Goal: Entertainment & Leisure: Consume media (video, audio)

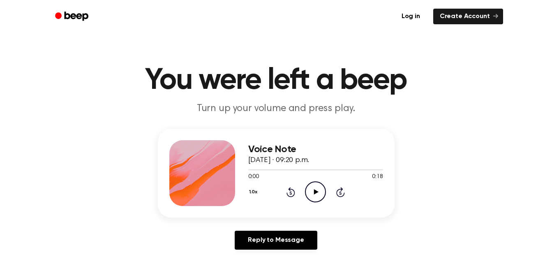
click at [320, 187] on icon "Play Audio" at bounding box center [315, 191] width 21 height 21
click at [319, 186] on icon "Play Audio" at bounding box center [315, 191] width 21 height 21
click at [308, 192] on icon "Pause Audio" at bounding box center [315, 191] width 21 height 21
click at [314, 192] on icon at bounding box center [316, 191] width 5 height 5
click at [315, 189] on icon at bounding box center [315, 191] width 4 height 5
